Goal: Task Accomplishment & Management: Manage account settings

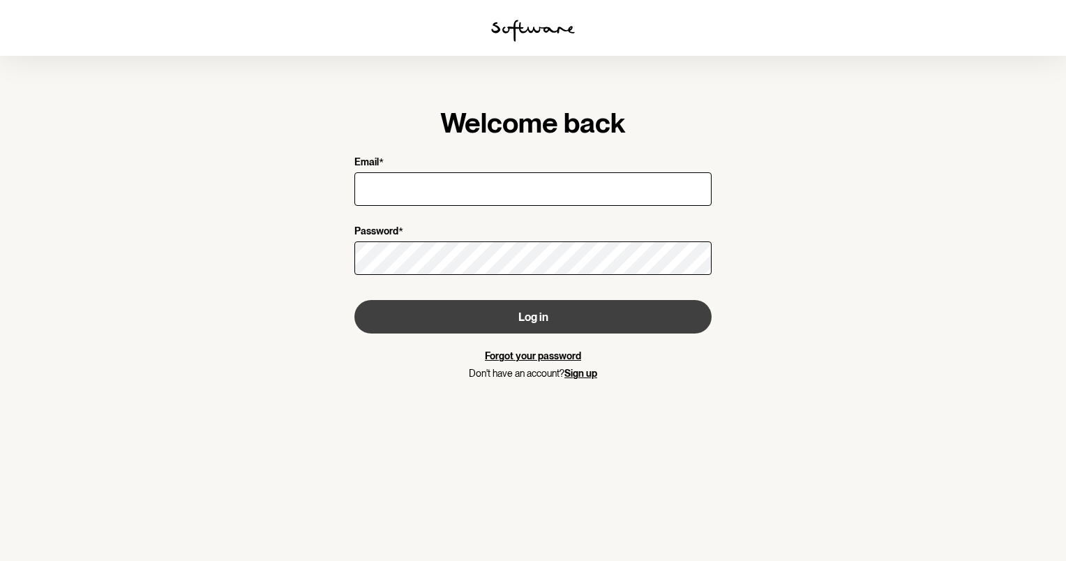
type input "[EMAIL_ADDRESS][DOMAIN_NAME]"
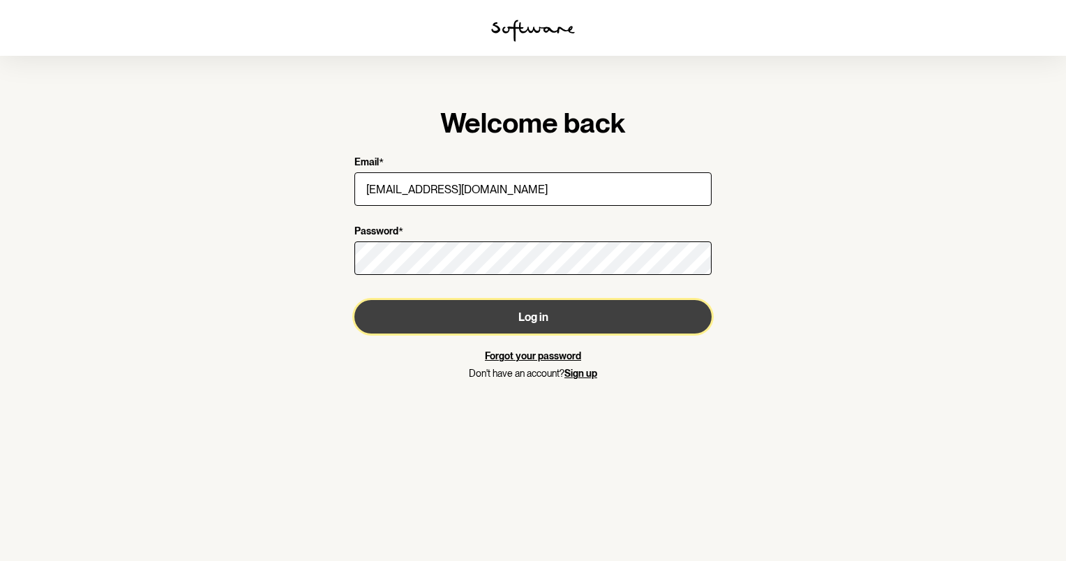
click at [560, 310] on button "Log in" at bounding box center [533, 316] width 357 height 33
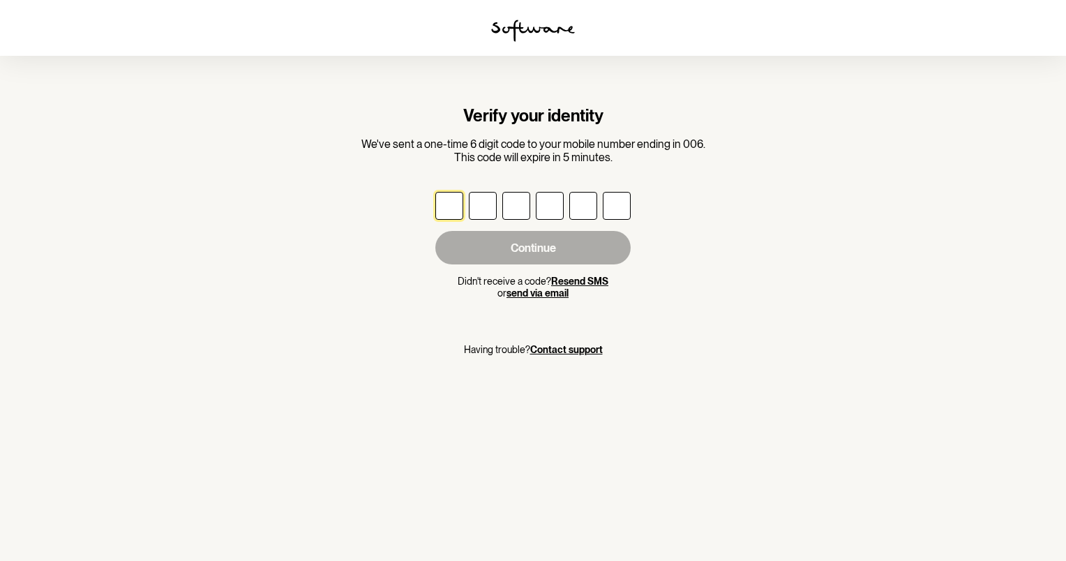
click at [459, 209] on input "text" at bounding box center [449, 206] width 28 height 28
type input "4"
type input "3"
type input "1"
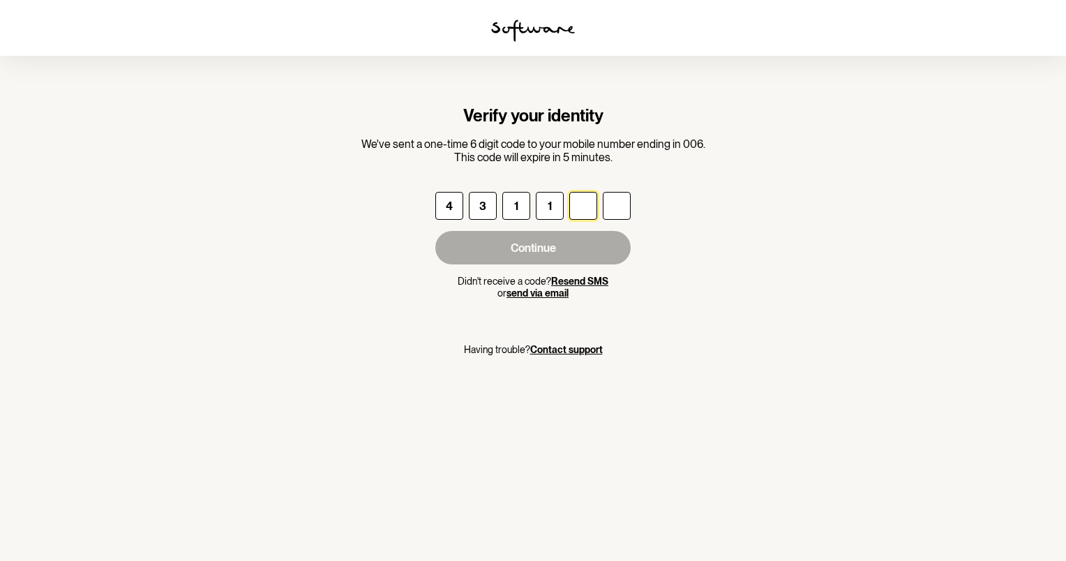
type input "0"
type input "8"
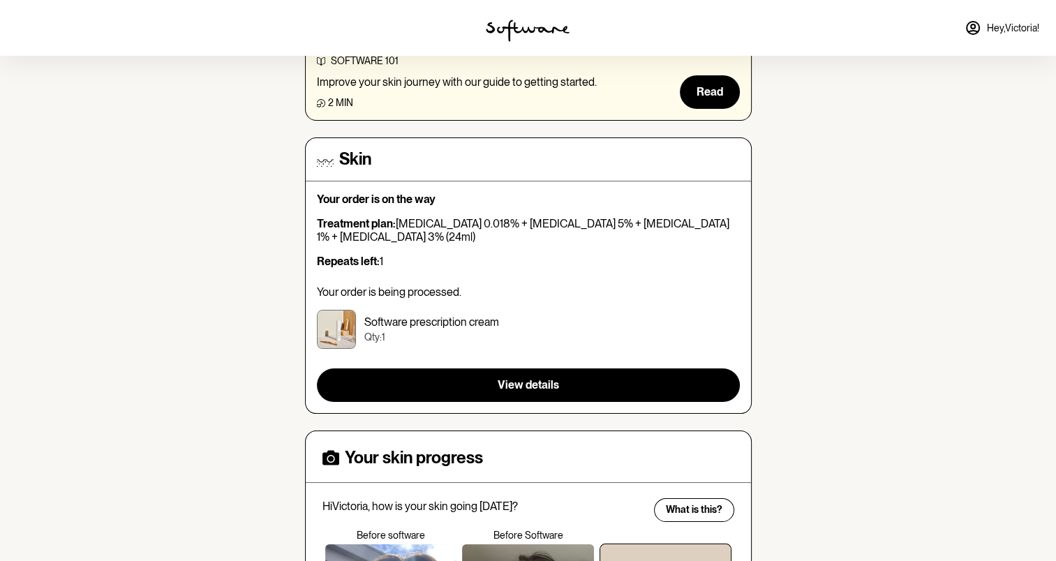
scroll to position [139, 0]
